Goal: Task Accomplishment & Management: Manage account settings

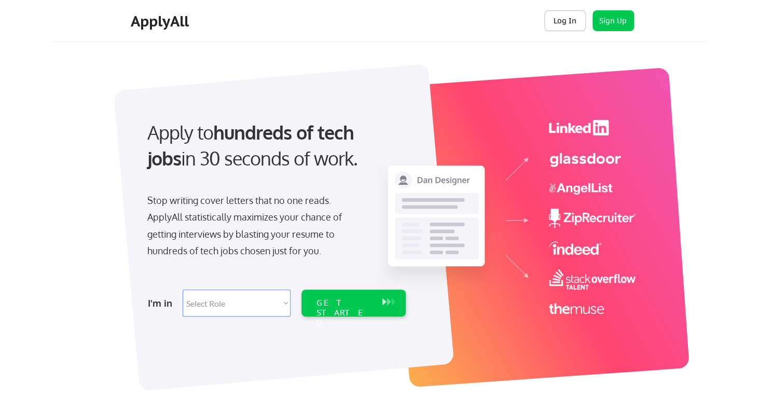
click at [568, 20] on button "Log In" at bounding box center [564, 20] width 41 height 21
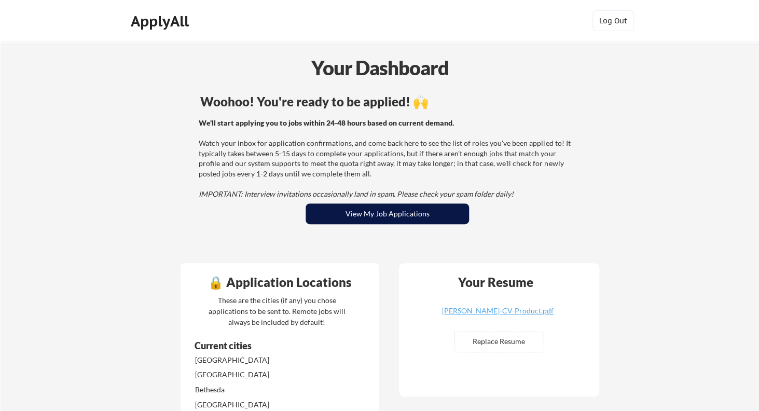
click at [385, 216] on button "View My Job Applications" at bounding box center [386, 213] width 163 height 21
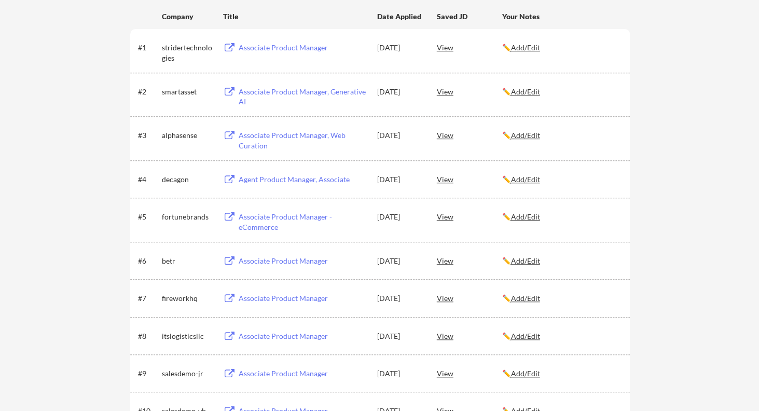
scroll to position [175, 0]
click at [270, 217] on div "Associate Product Manager - eCommerce" at bounding box center [303, 221] width 129 height 20
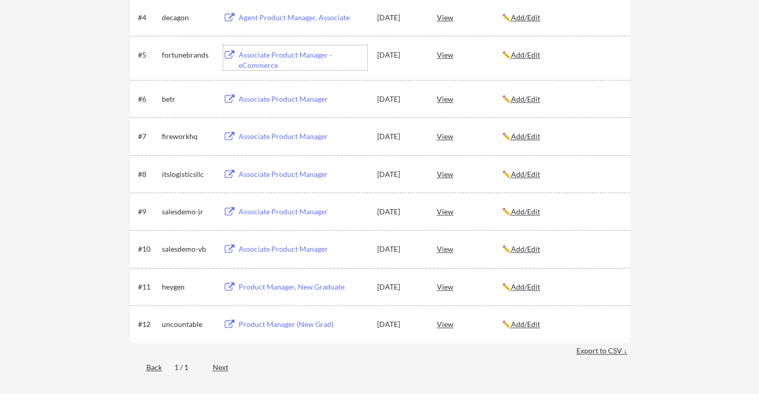
scroll to position [340, 0]
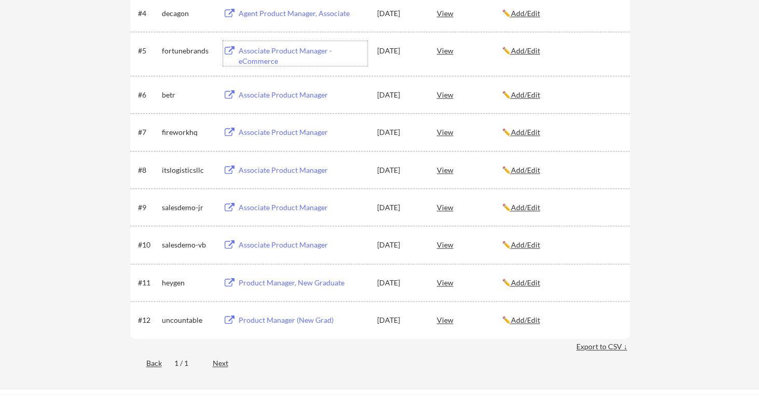
click at [255, 286] on div "Product Manager, New Graduate" at bounding box center [303, 282] width 129 height 10
